Goal: Task Accomplishment & Management: Manage account settings

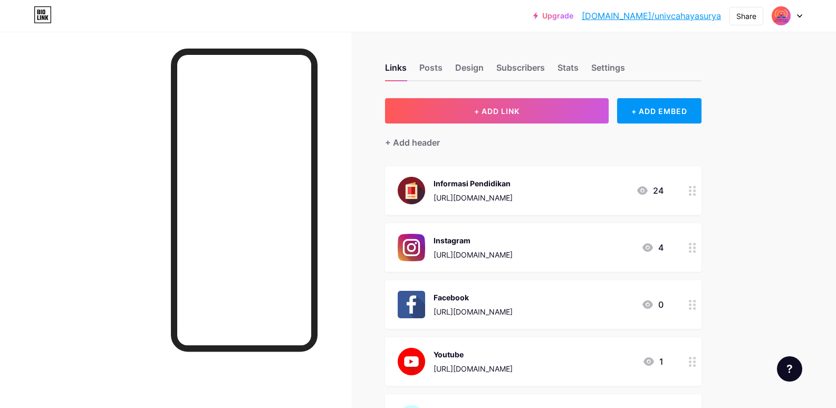
click at [796, 13] on div at bounding box center [786, 15] width 31 height 19
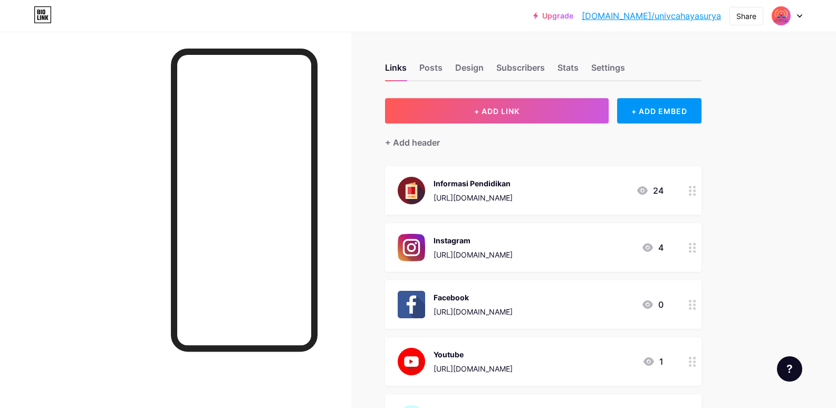
click at [118, 112] on div at bounding box center [175, 236] width 351 height 408
click at [465, 71] on div "Design" at bounding box center [469, 70] width 28 height 19
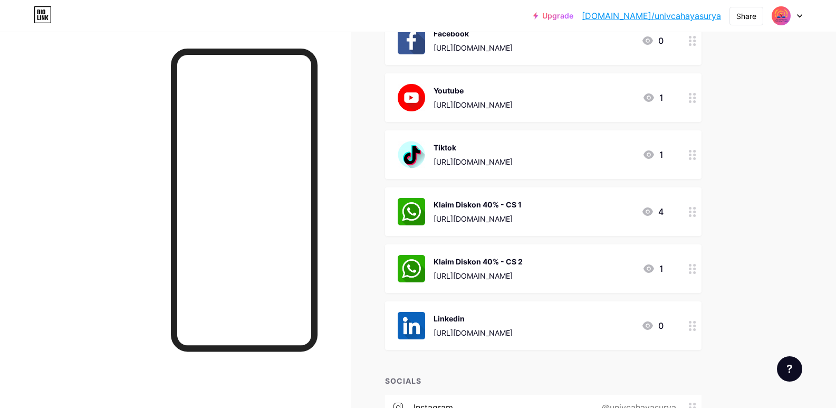
scroll to position [297, 0]
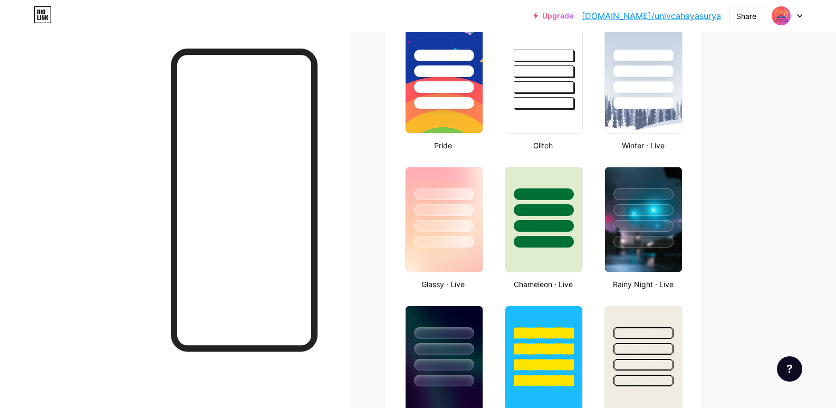
type input "#000000"
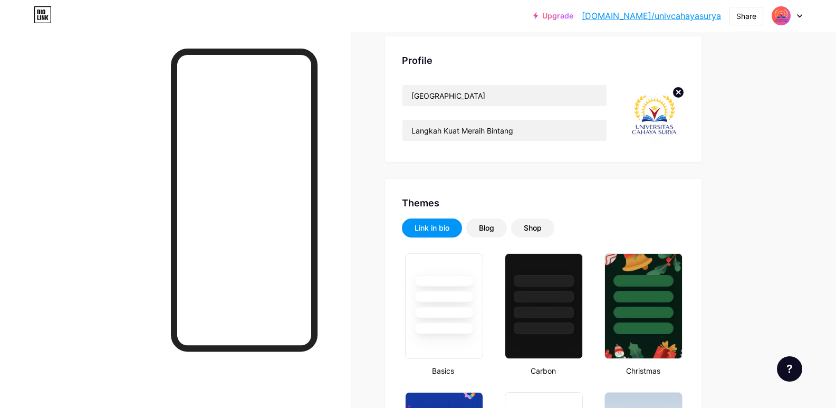
scroll to position [53, 0]
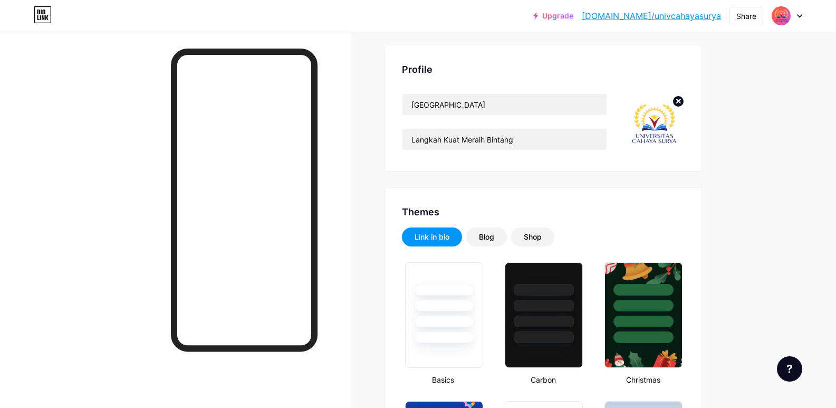
click at [790, 23] on div at bounding box center [786, 15] width 31 height 19
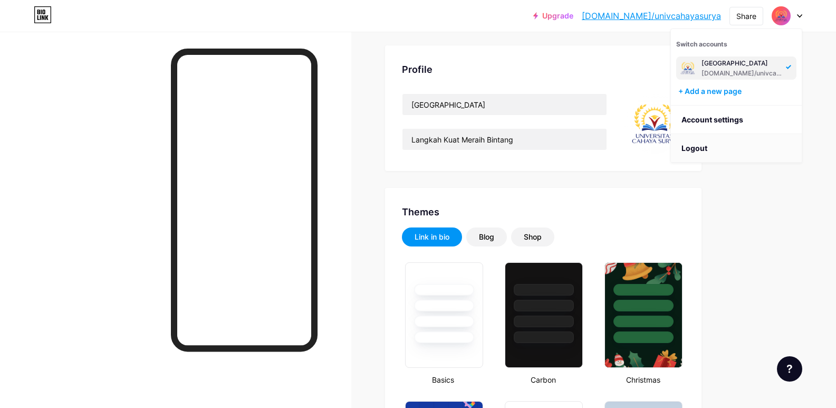
click at [705, 156] on li "Logout" at bounding box center [736, 148] width 131 height 28
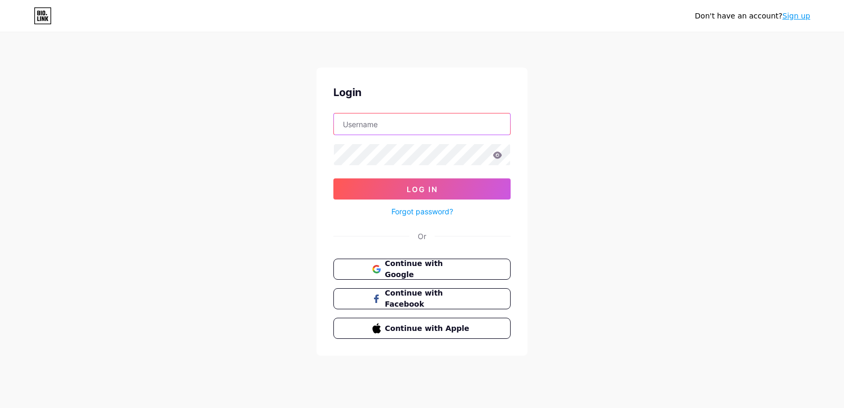
click at [394, 129] on input "text" at bounding box center [422, 123] width 176 height 21
type input "[EMAIL_ADDRESS][DOMAIN_NAME]"
click at [333, 178] on button "Log In" at bounding box center [421, 188] width 177 height 21
